Goal: Task Accomplishment & Management: Use online tool/utility

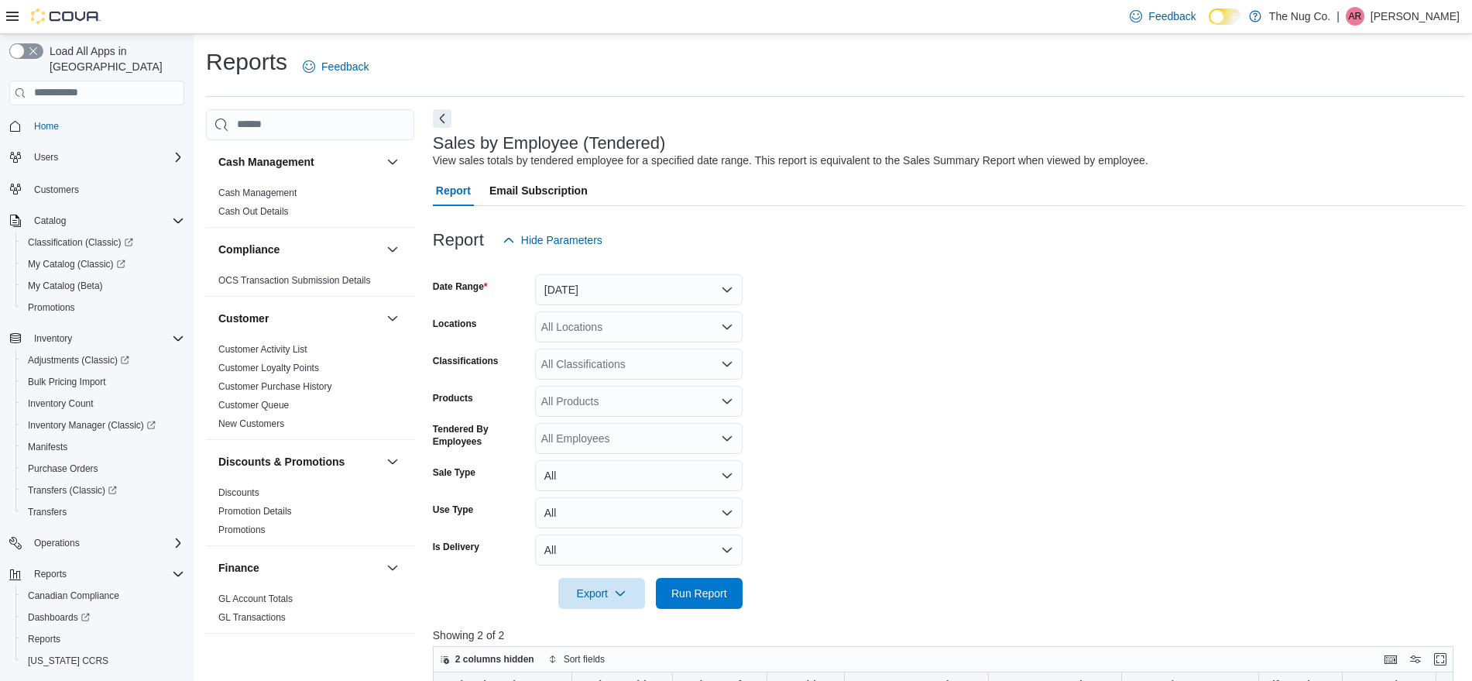
scroll to position [290, 0]
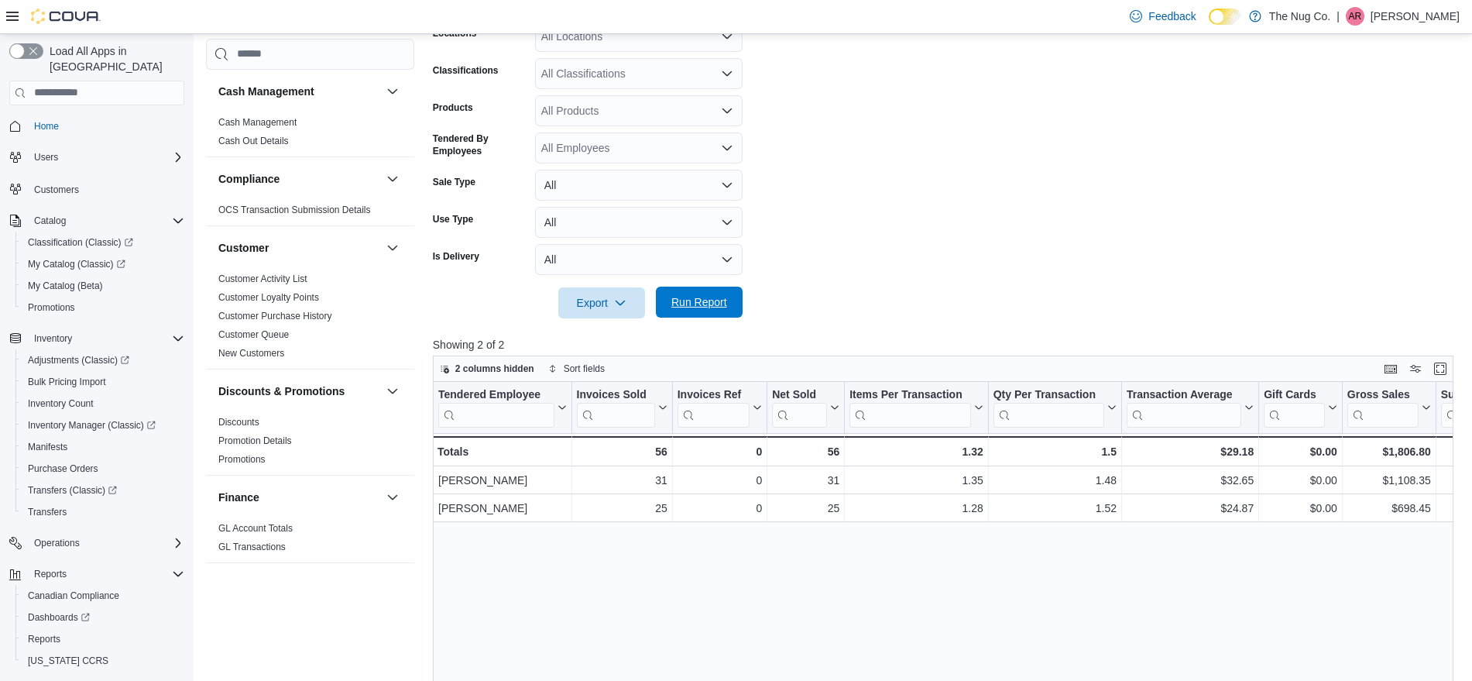
click at [708, 310] on span "Run Report" at bounding box center [699, 301] width 68 height 31
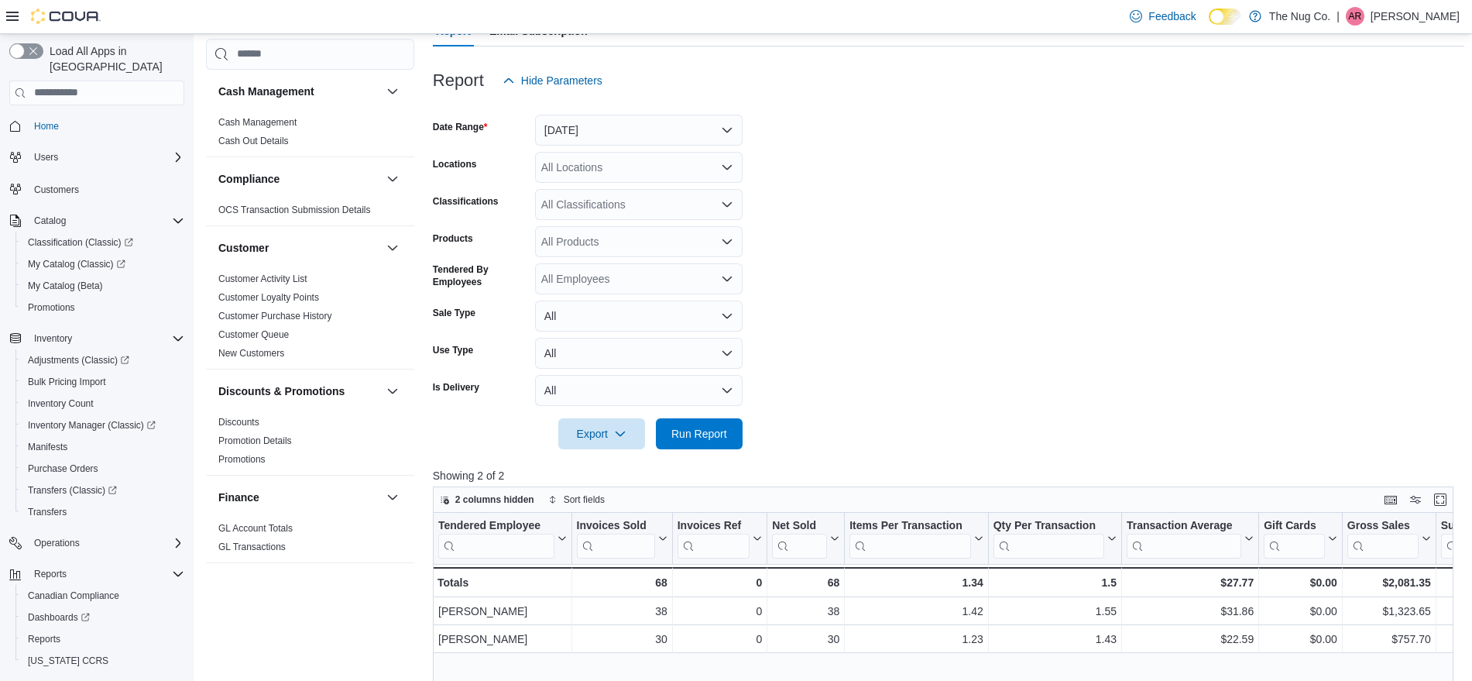
scroll to position [0, 0]
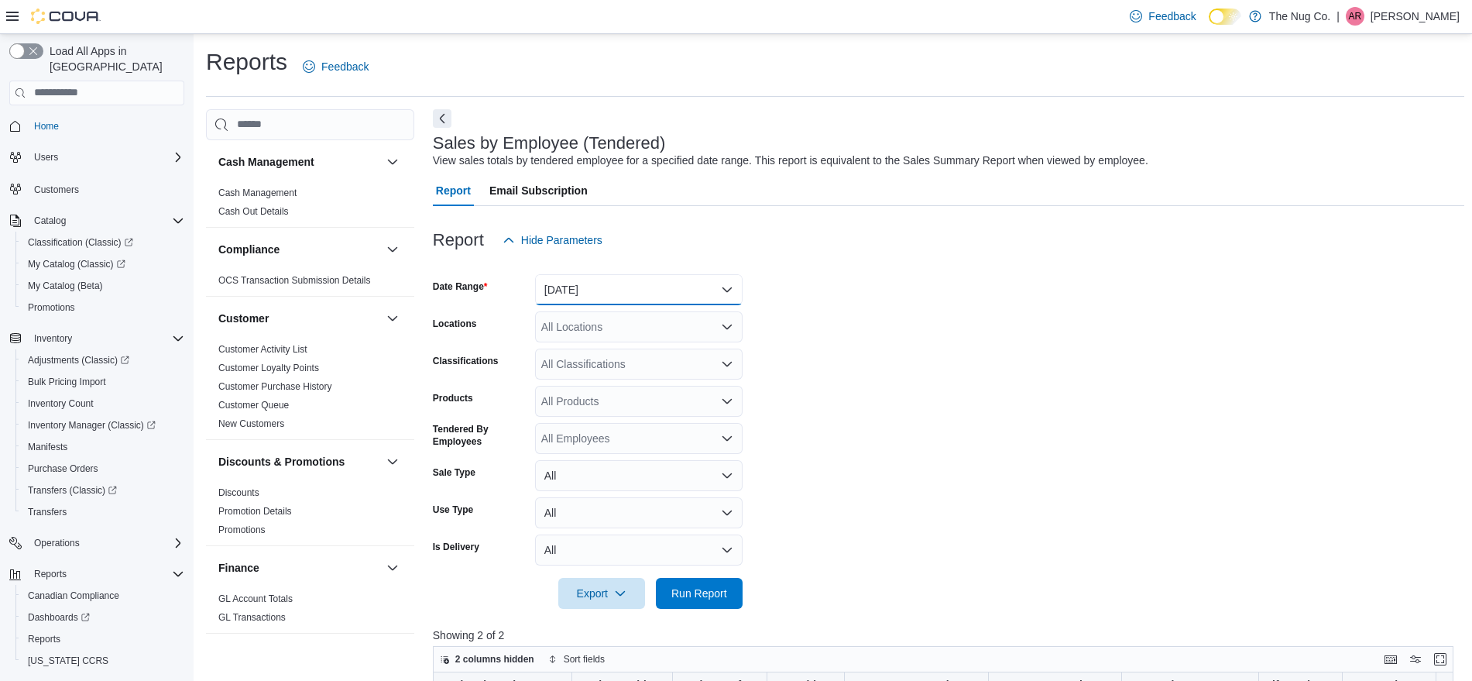
click at [590, 293] on button "[DATE]" at bounding box center [638, 289] width 207 height 31
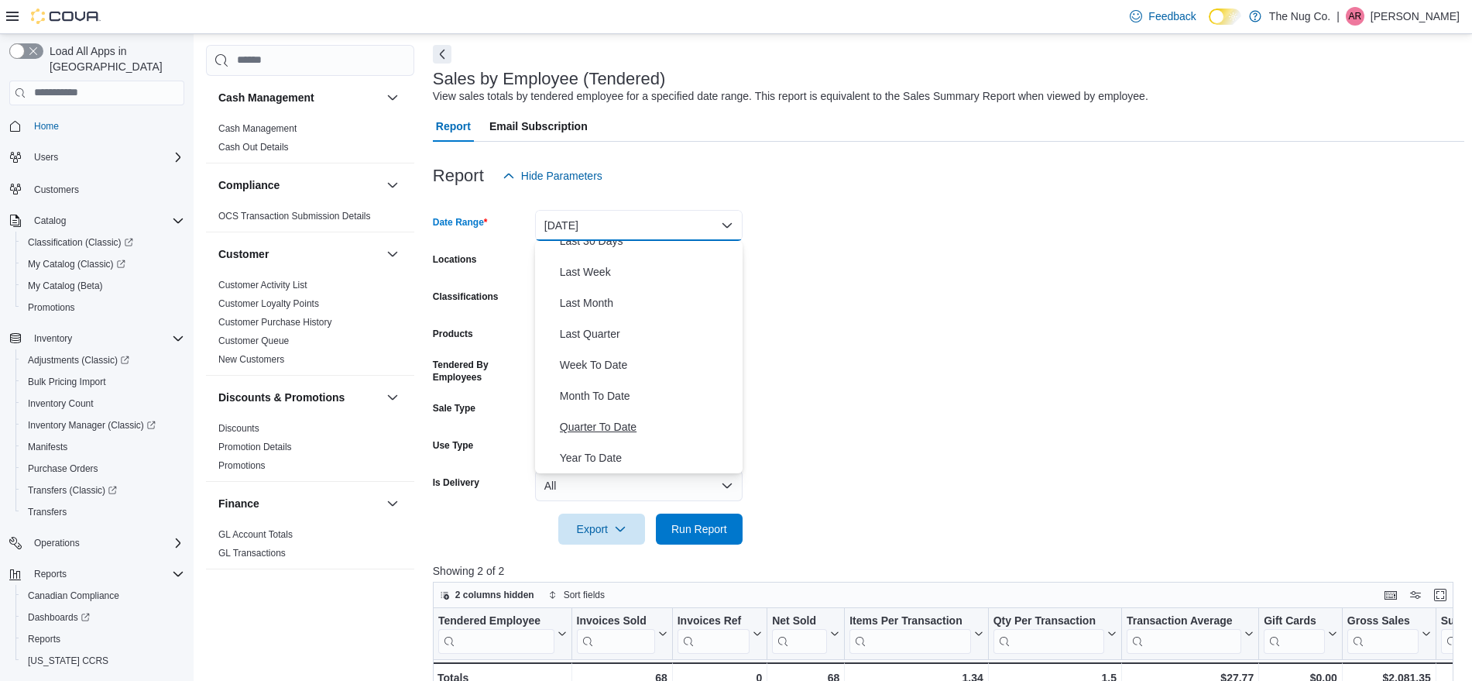
scroll to position [97, 0]
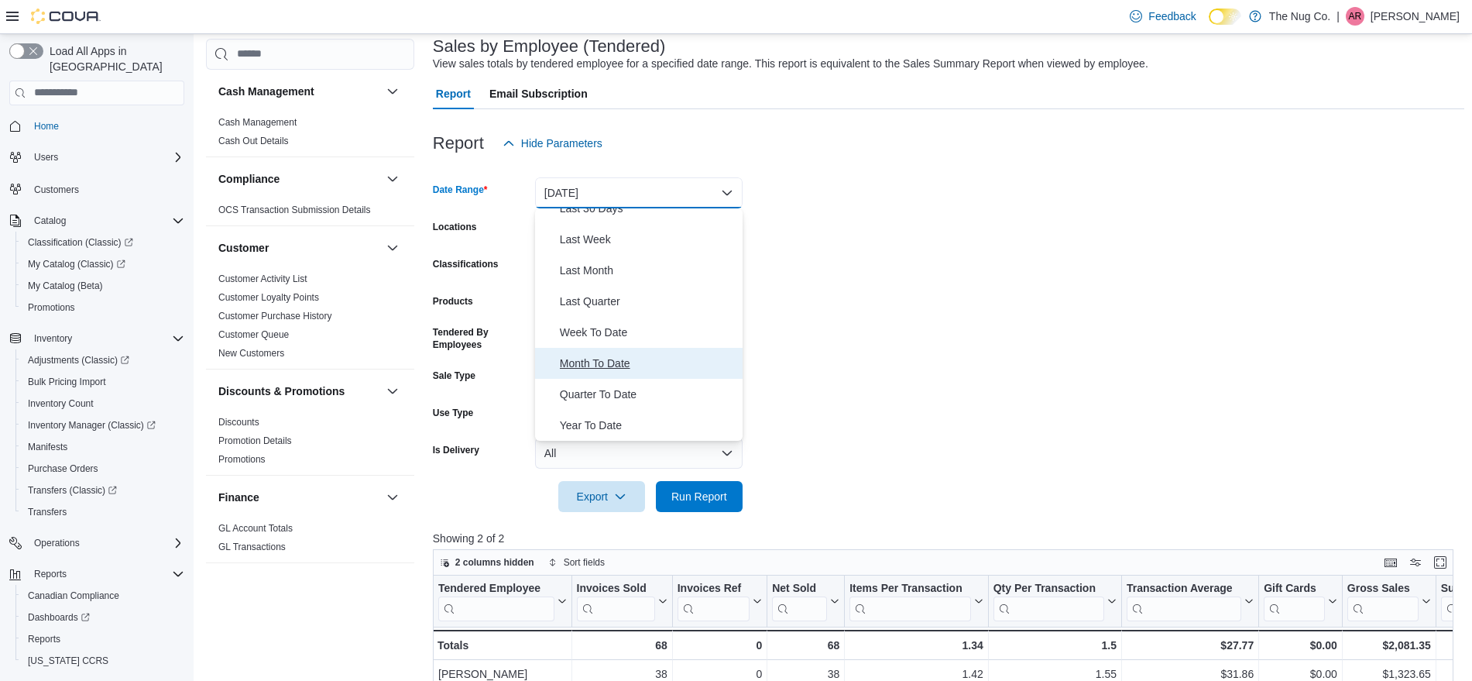
click at [622, 363] on span "Month To Date" at bounding box center [648, 363] width 177 height 19
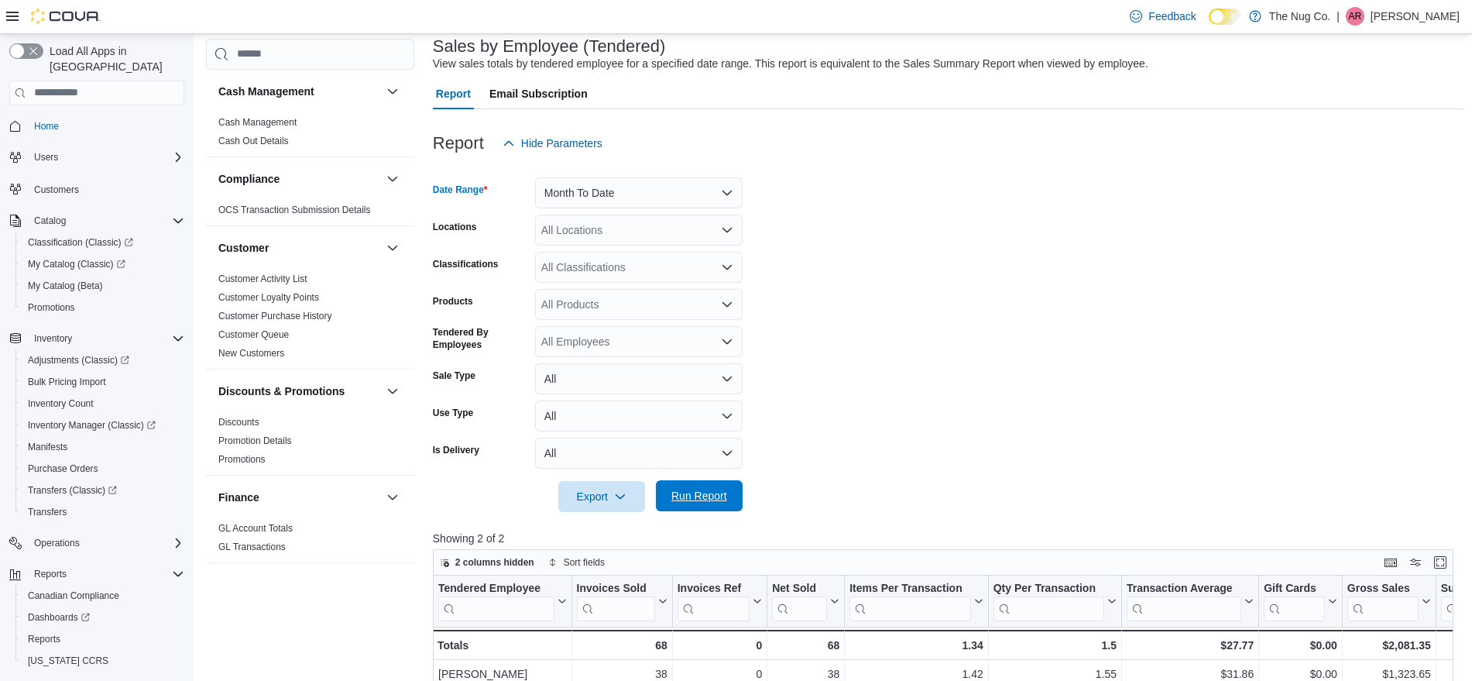
click at [715, 502] on span "Run Report" at bounding box center [699, 495] width 56 height 15
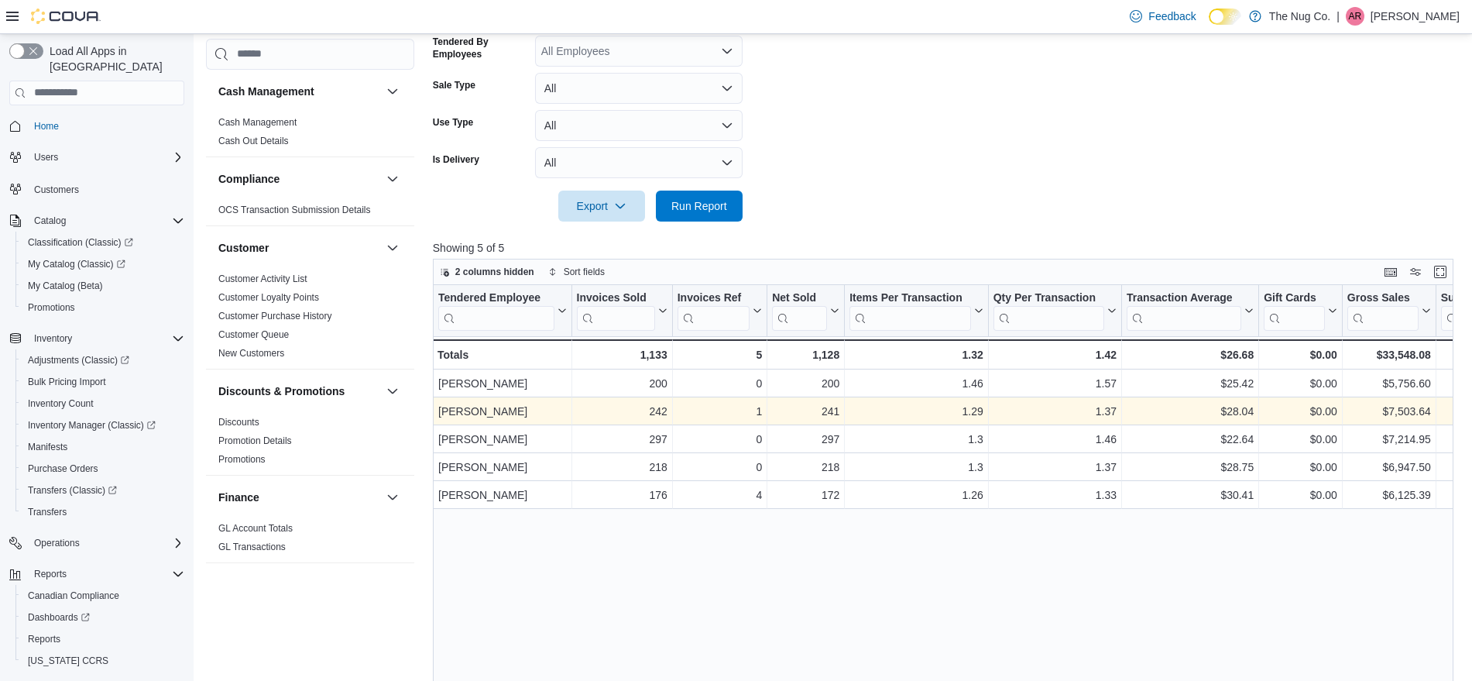
scroll to position [97, 0]
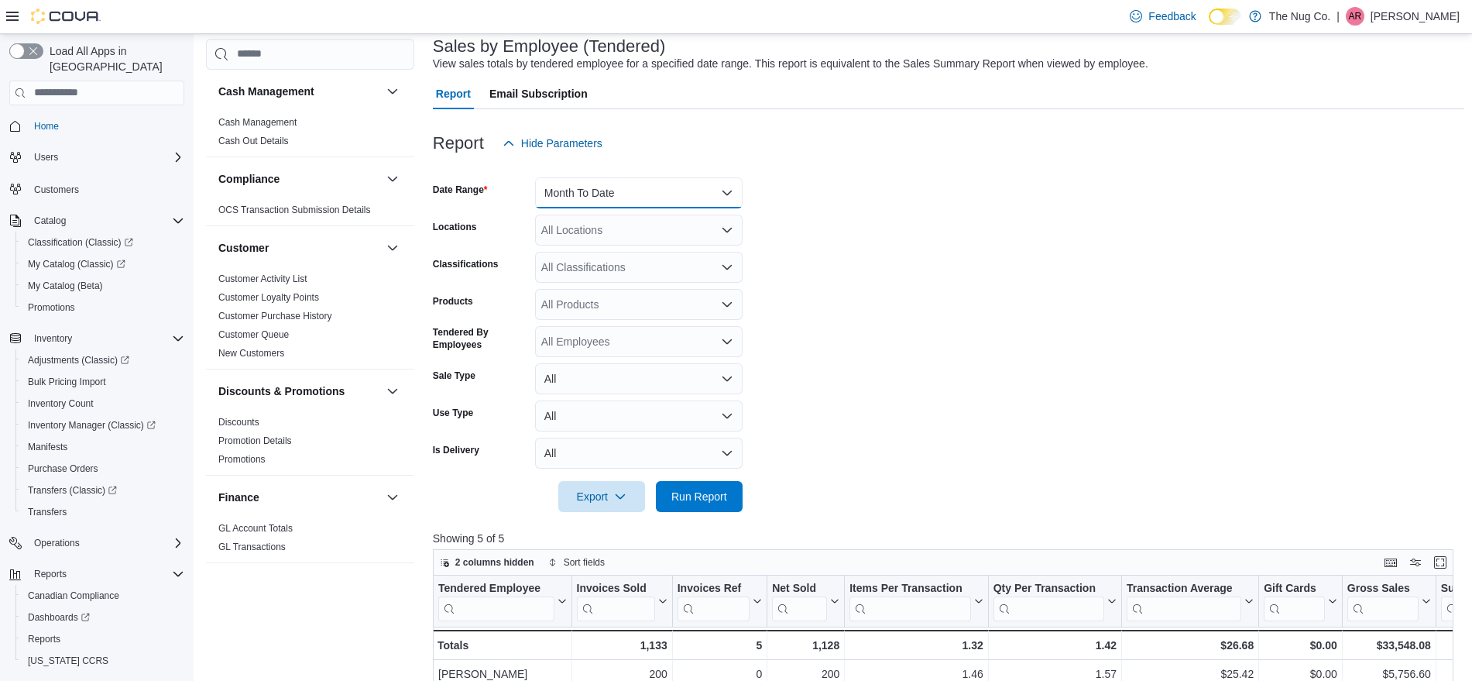
click at [646, 195] on button "Month To Date" at bounding box center [638, 192] width 207 height 31
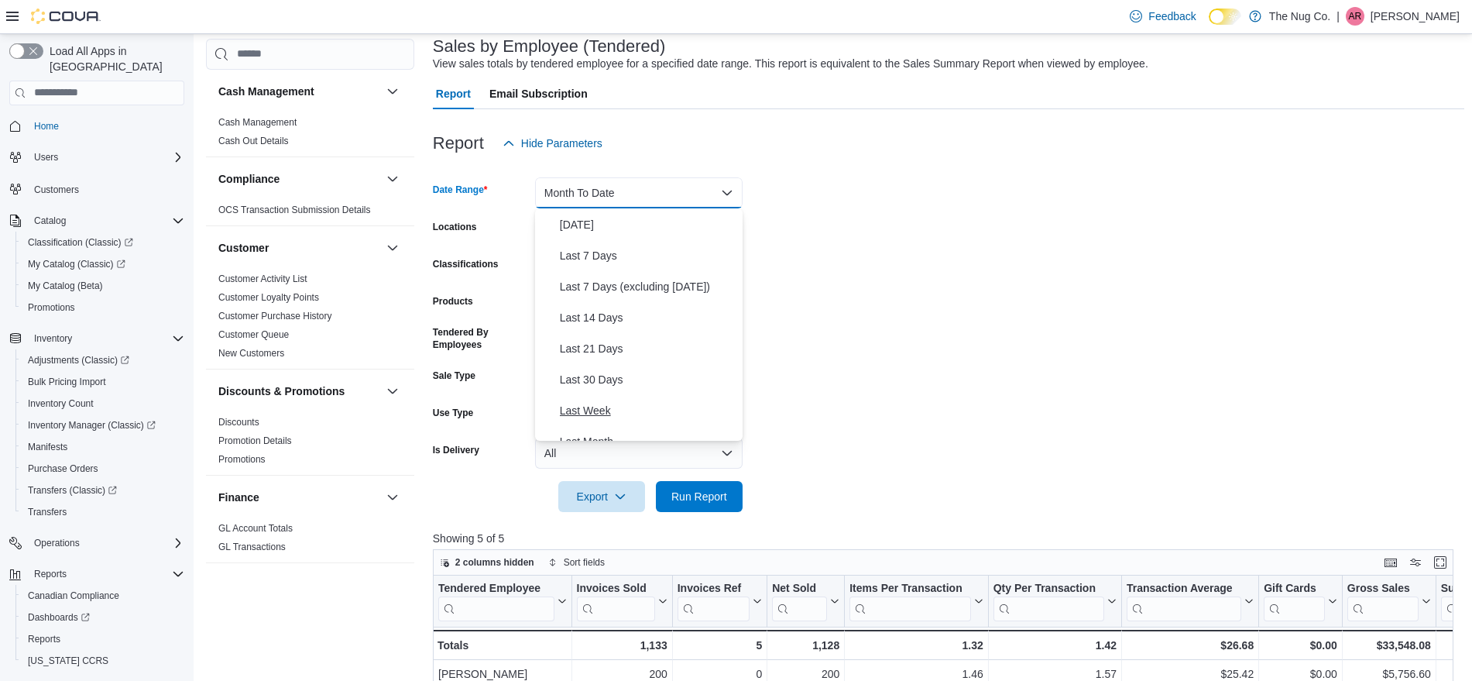
scroll to position [0, 0]
click at [578, 251] on span "[DATE]" at bounding box center [648, 254] width 177 height 19
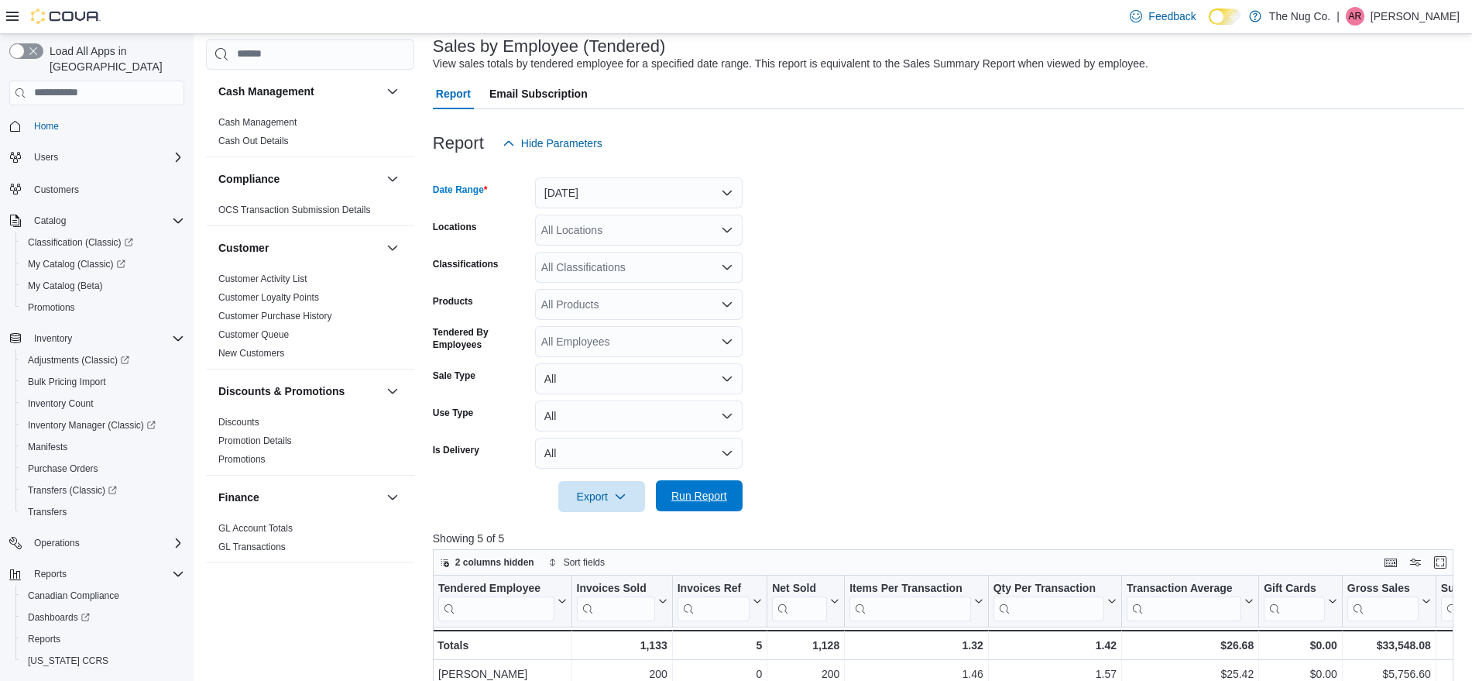
click at [717, 485] on span "Run Report" at bounding box center [699, 495] width 68 height 31
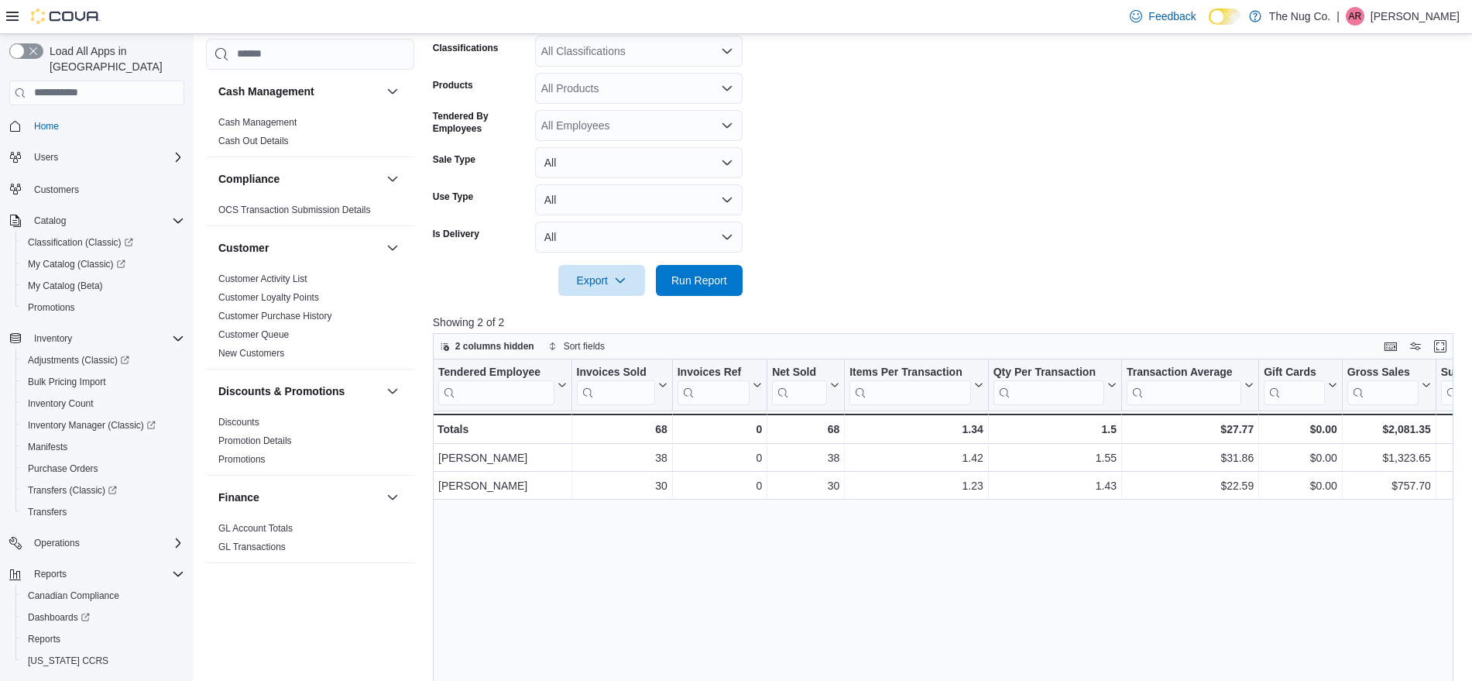
scroll to position [387, 0]
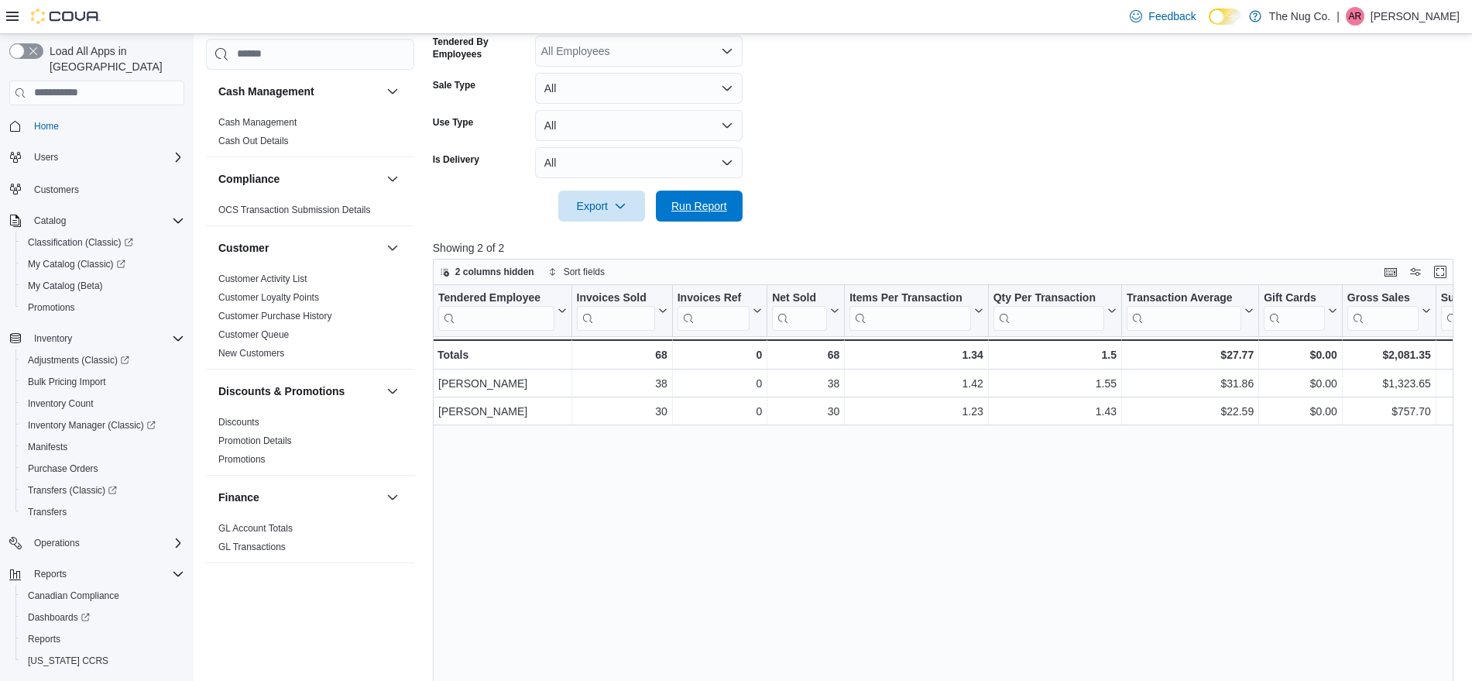
drag, startPoint x: 705, startPoint y: 202, endPoint x: 815, endPoint y: 201, distance: 109.9
click at [705, 202] on span "Run Report" at bounding box center [699, 205] width 56 height 15
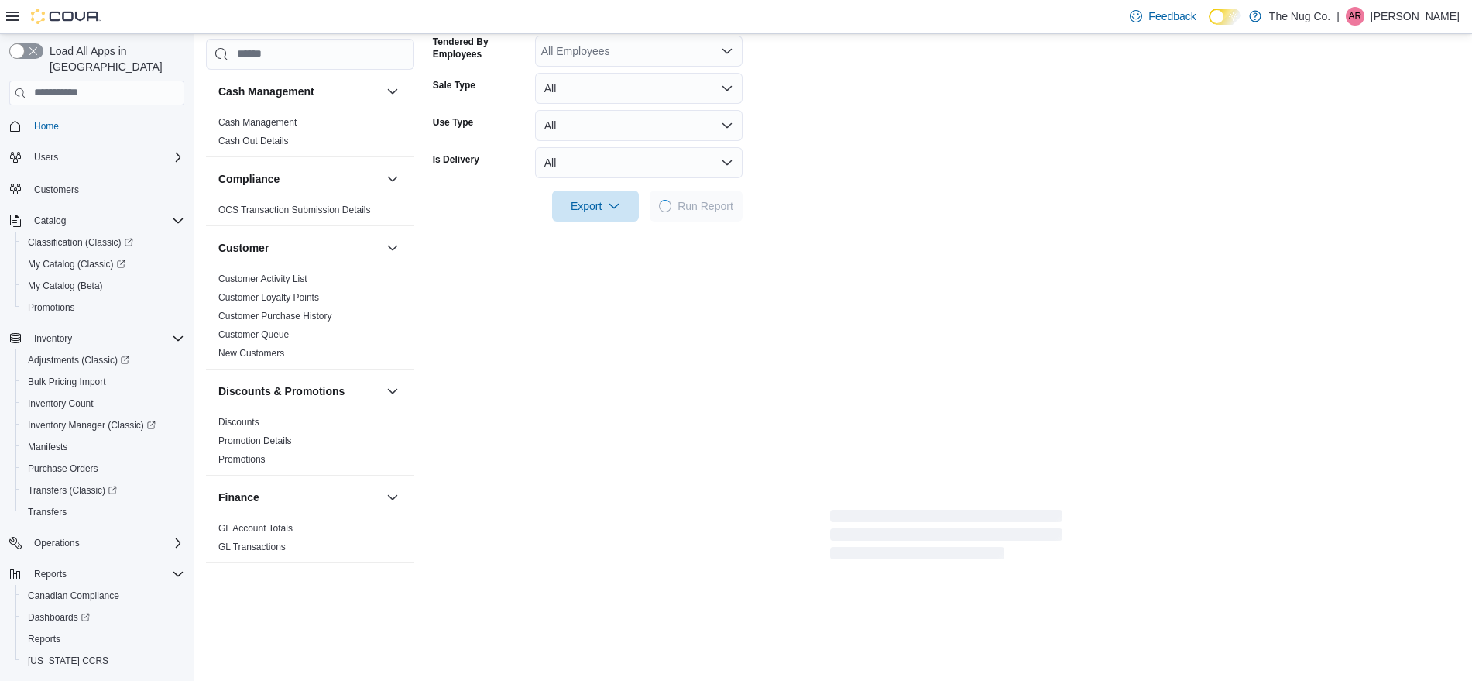
scroll to position [484, 0]
